Goal: Task Accomplishment & Management: Manage account settings

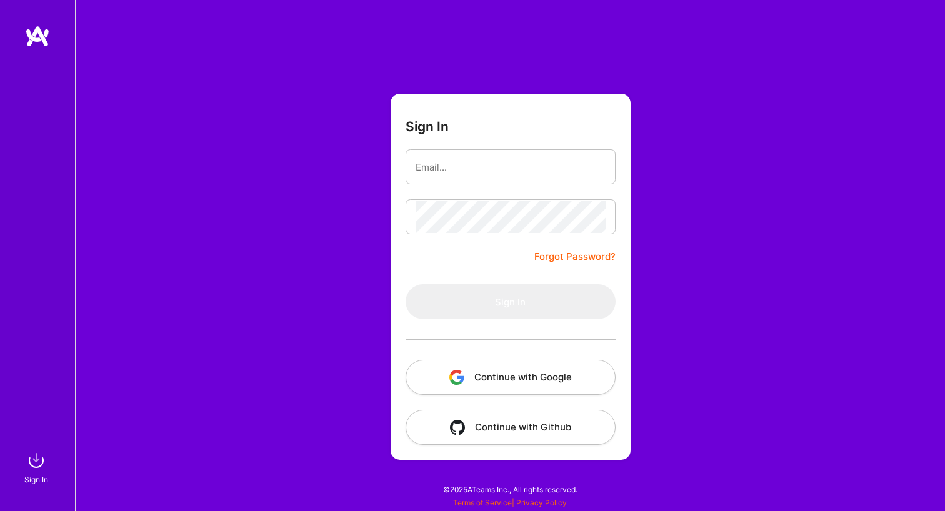
click at [492, 388] on button "Continue with Google" at bounding box center [511, 377] width 210 height 35
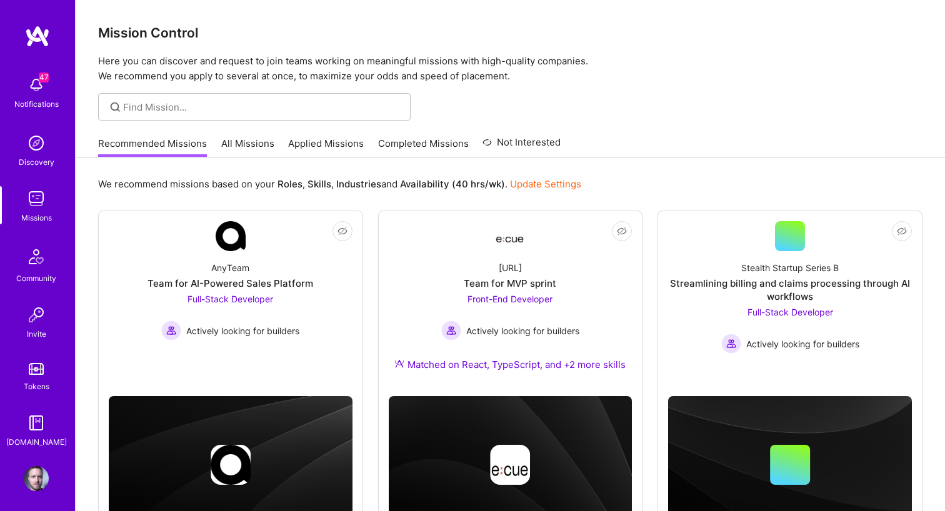
click at [34, 89] on img at bounding box center [36, 84] width 25 height 25
click at [34, 89] on div "47 Notifications Discovery Missions Community Invite Tokens [DOMAIN_NAME]" at bounding box center [37, 259] width 75 height 379
click at [34, 475] on img at bounding box center [36, 478] width 25 height 25
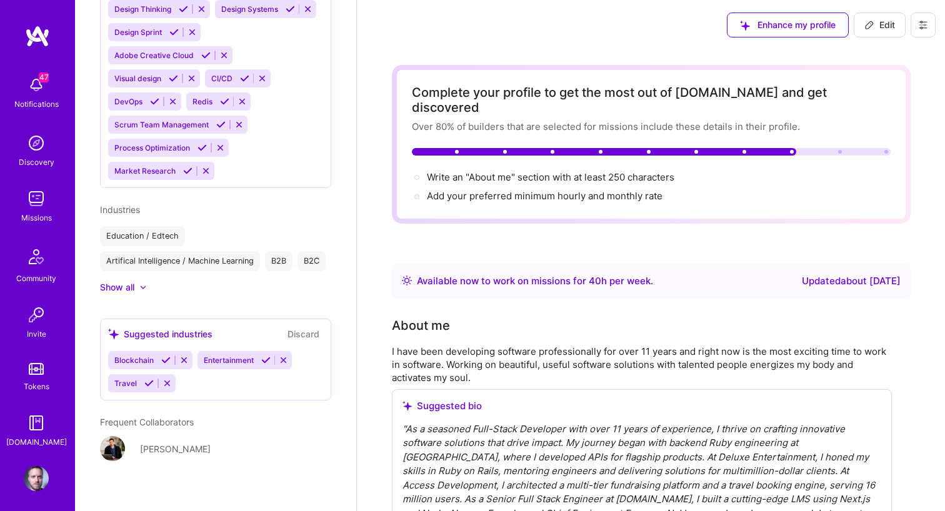
click at [928, 31] on button at bounding box center [922, 24] width 25 height 25
click at [885, 51] on button "Settings" at bounding box center [889, 53] width 94 height 32
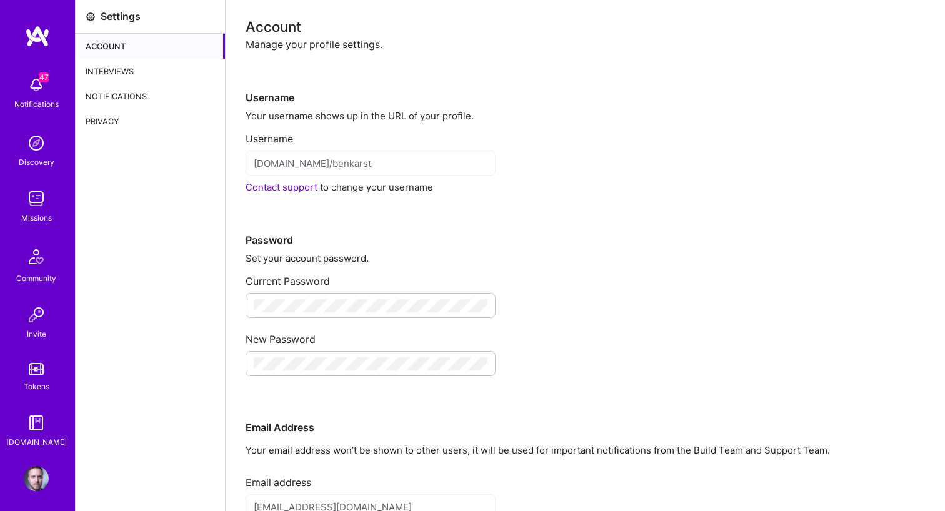
click at [154, 67] on div "Interviews" at bounding box center [150, 71] width 149 height 25
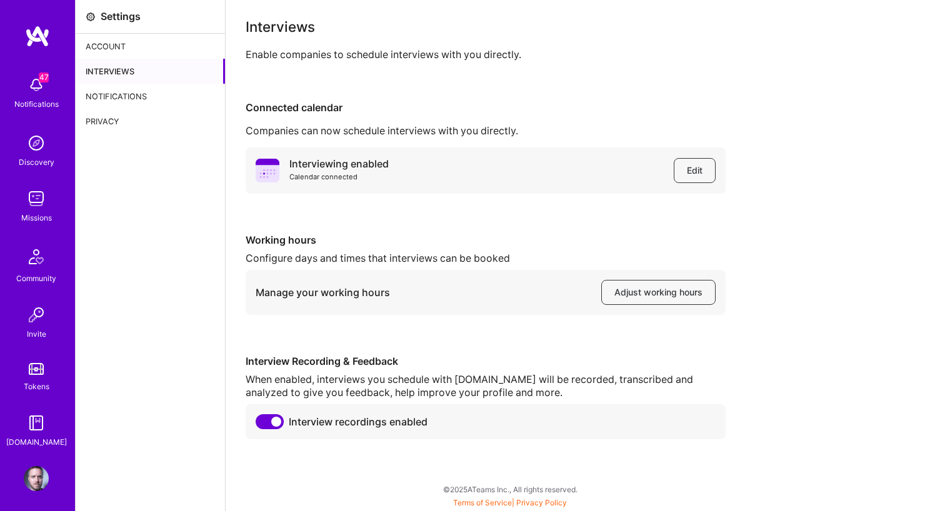
click at [149, 51] on div "Account" at bounding box center [150, 46] width 149 height 25
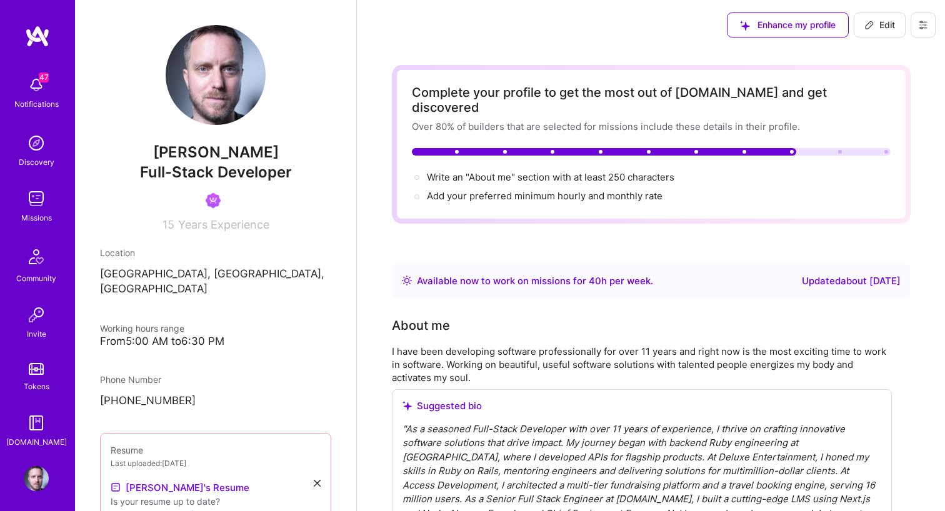
click at [920, 25] on icon at bounding box center [923, 25] width 10 height 10
click at [702, 316] on div "About me" at bounding box center [642, 325] width 500 height 19
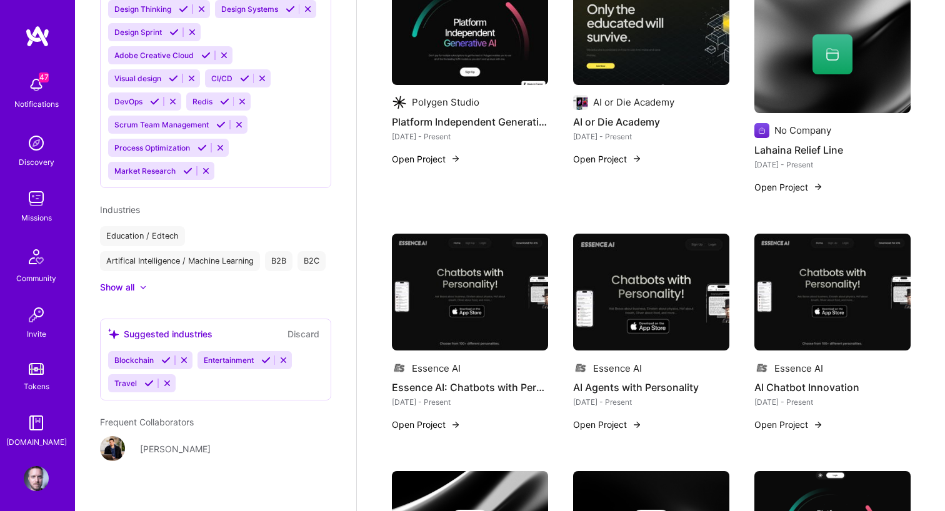
scroll to position [1065, 0]
